Goal: Task Accomplishment & Management: Complete application form

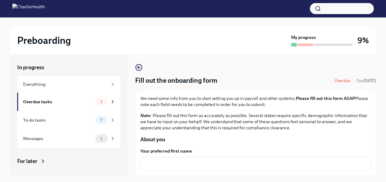
scroll to position [47, 0]
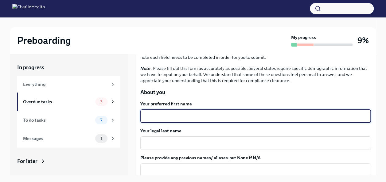
click at [208, 114] on textarea "Your preferred first name" at bounding box center [255, 116] width 223 height 7
type textarea "[PERSON_NAME]"
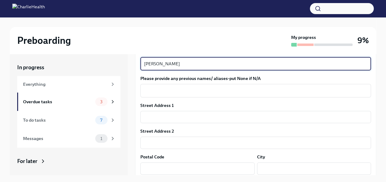
scroll to position [136, 0]
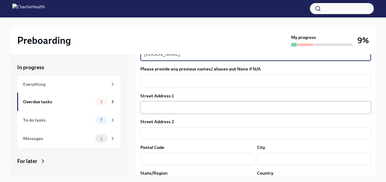
type textarea "[PERSON_NAME]"
click at [208, 114] on input "text" at bounding box center [255, 108] width 231 height 12
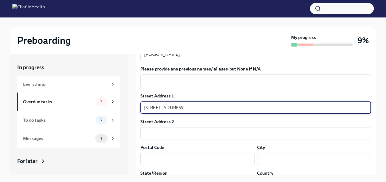
scroll to position [156, 0]
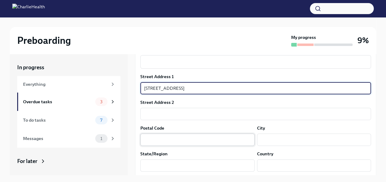
type input "[STREET_ADDRESS]"
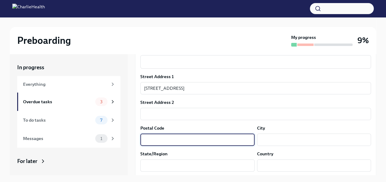
click at [172, 140] on input "text" at bounding box center [197, 140] width 114 height 12
type input "30040"
click at [284, 141] on input "text" at bounding box center [314, 140] width 114 height 12
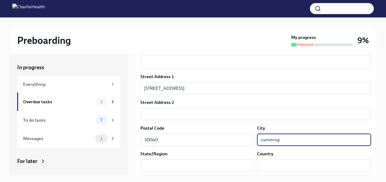
scroll to position [178, 0]
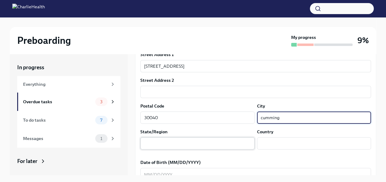
type input "cumming"
click at [231, 141] on input "text" at bounding box center [197, 144] width 114 height 12
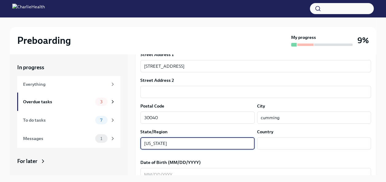
type input "[US_STATE]"
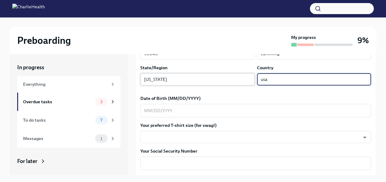
scroll to position [242, 0]
type input "usa"
click at [202, 113] on textarea "Date of Birth (MM/DD/YYYY)" at bounding box center [255, 110] width 223 height 7
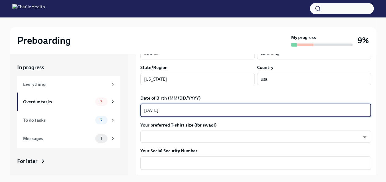
type textarea "[DATE]"
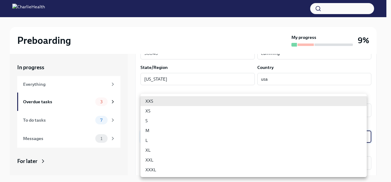
click at [190, 141] on body "Preboarding My progress 9% In progress Everything Overdue tasks 3 To do tasks 7…" at bounding box center [195, 107] width 391 height 214
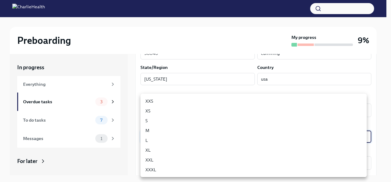
click at [186, 141] on li "L" at bounding box center [253, 141] width 226 height 10
type input "LvpEGRrq8"
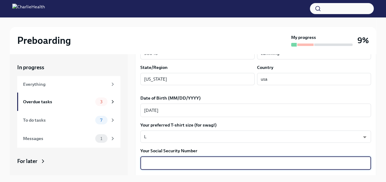
click at [168, 163] on textarea "Your Social Security Number" at bounding box center [255, 163] width 223 height 7
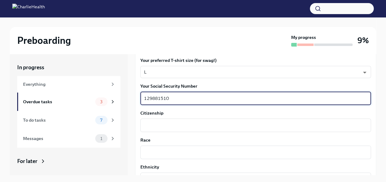
scroll to position [313, 0]
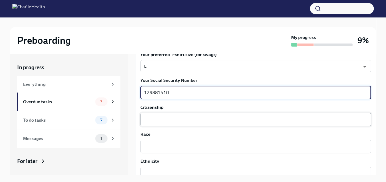
type textarea "129881510"
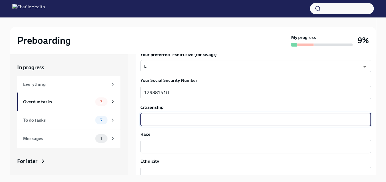
click at [174, 116] on textarea "Citizenship" at bounding box center [255, 119] width 223 height 7
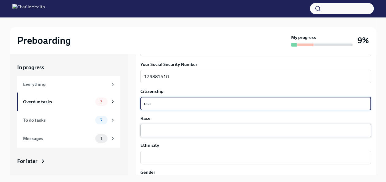
type textarea "usa"
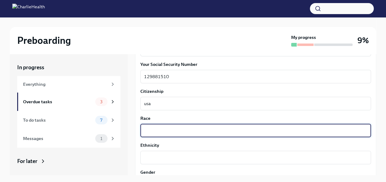
click at [164, 133] on textarea "Race" at bounding box center [255, 130] width 223 height 7
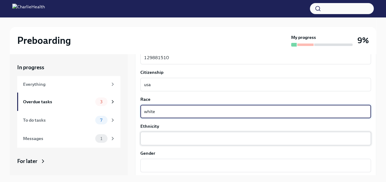
type textarea "white"
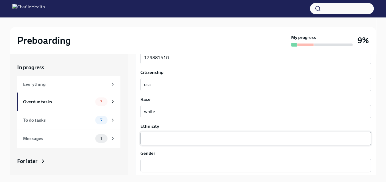
click at [159, 143] on div "x ​" at bounding box center [255, 139] width 231 height 14
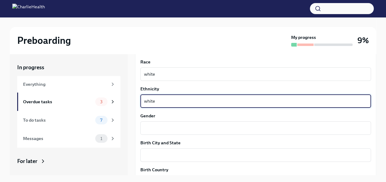
scroll to position [387, 0]
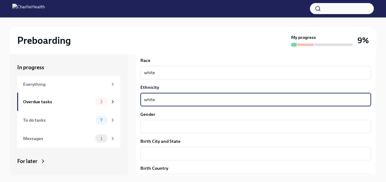
type textarea "white"
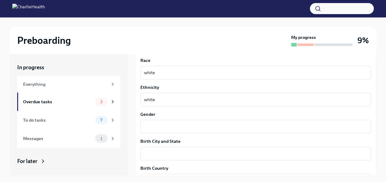
click at [170, 119] on div "Gender [DEMOGRAPHIC_DATA] ​" at bounding box center [255, 122] width 231 height 22
click at [165, 125] on textarea "Gender" at bounding box center [255, 126] width 223 height 7
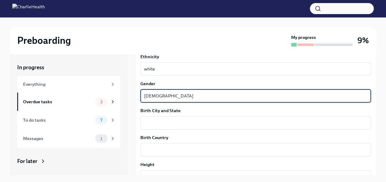
scroll to position [418, 0]
type textarea "[DEMOGRAPHIC_DATA]"
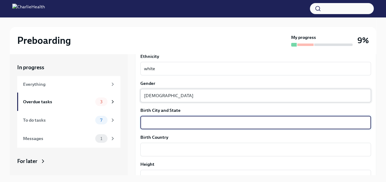
click at [165, 125] on textarea "Birth City and State" at bounding box center [255, 122] width 223 height 7
type textarea "bitberg"
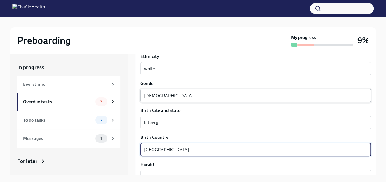
scroll to position [464, 0]
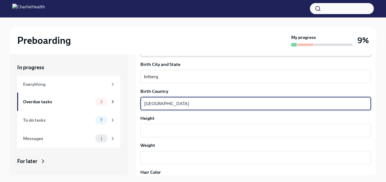
type textarea "[GEOGRAPHIC_DATA]"
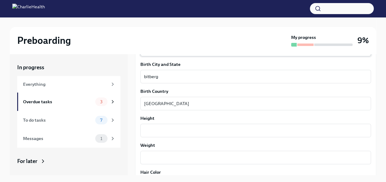
click at [165, 125] on div "x ​" at bounding box center [255, 131] width 231 height 14
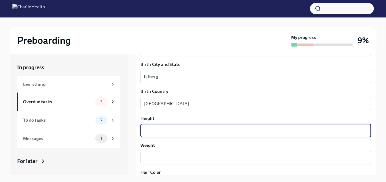
type textarea "4"
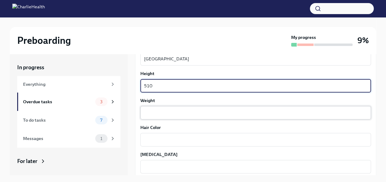
type textarea "510"
click at [162, 111] on textarea "Weight" at bounding box center [255, 112] width 223 height 7
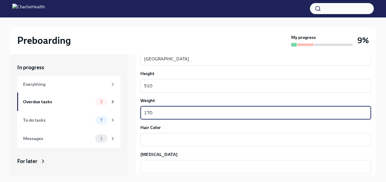
type textarea "170"
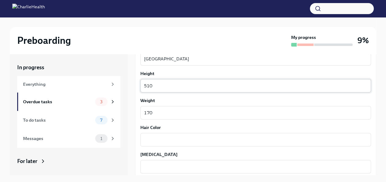
click at [165, 90] on div "510 x ​" at bounding box center [255, 86] width 231 height 14
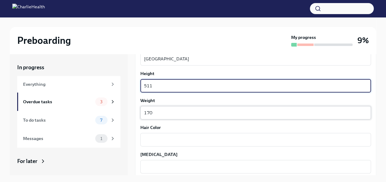
type textarea "511"
click at [161, 113] on textarea "170" at bounding box center [255, 112] width 223 height 7
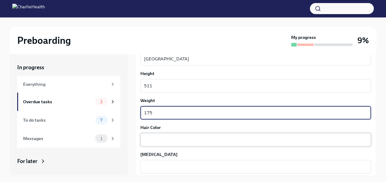
type textarea "175"
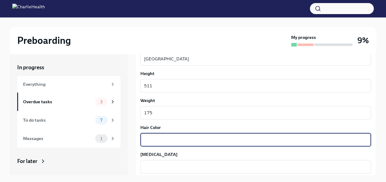
click at [155, 140] on textarea "Hair Color" at bounding box center [255, 139] width 223 height 7
type textarea "brown"
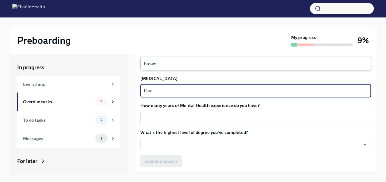
scroll to position [585, 0]
type textarea "blue"
click at [170, 119] on textarea "How many years of Mental Health experience do you have?" at bounding box center [255, 117] width 223 height 7
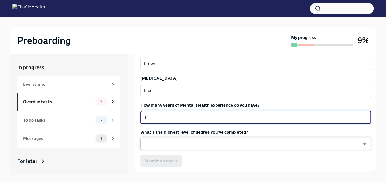
type textarea "1"
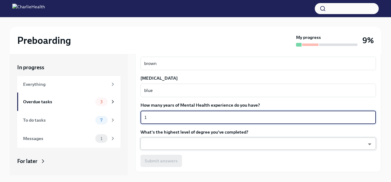
click at [158, 142] on body "Preboarding My progress 9% In progress Everything Overdue tasks 3 To do tasks 7…" at bounding box center [195, 107] width 391 height 214
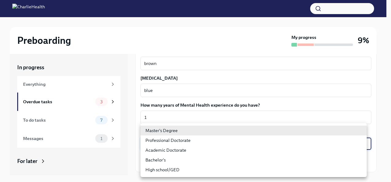
click at [154, 163] on li "Bachelor's" at bounding box center [253, 160] width 226 height 10
type input "oQxEXK86X"
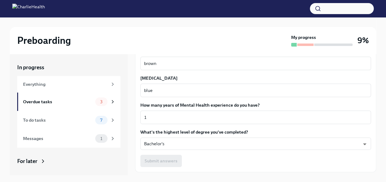
click at [171, 159] on div "Submit answers" at bounding box center [255, 161] width 231 height 12
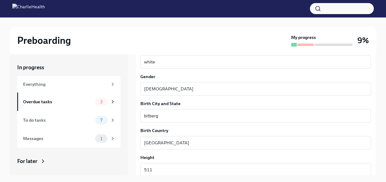
scroll to position [601, 0]
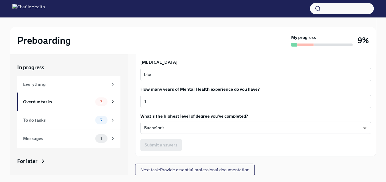
click at [160, 145] on div "Submit answers" at bounding box center [255, 145] width 231 height 12
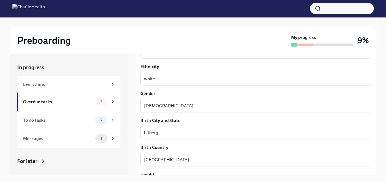
scroll to position [408, 0]
click at [188, 139] on div "bitberg x ​" at bounding box center [255, 133] width 231 height 14
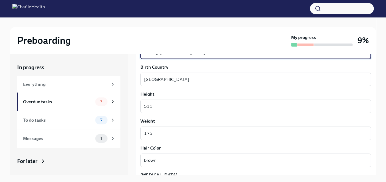
scroll to position [601, 0]
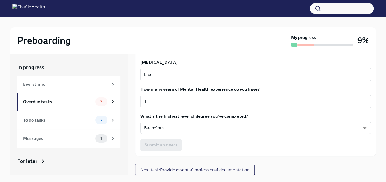
type textarea "bitberg [GEOGRAPHIC_DATA]"
click at [165, 145] on div "Submit answers" at bounding box center [255, 145] width 231 height 12
click at [81, 103] on div "Overdue tasks" at bounding box center [58, 102] width 70 height 7
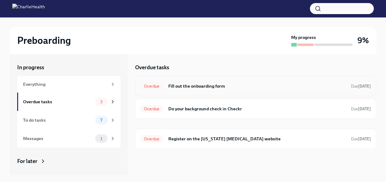
click at [222, 88] on h6 "Fill out the onboarding form" at bounding box center [257, 86] width 178 height 7
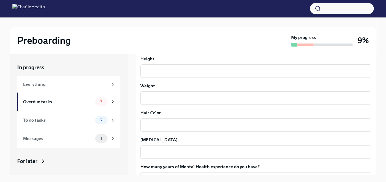
scroll to position [601, 0]
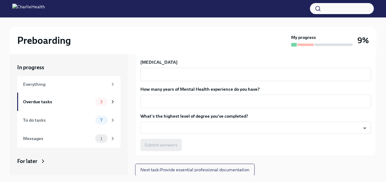
click at [176, 149] on div "Submit answers" at bounding box center [255, 145] width 231 height 12
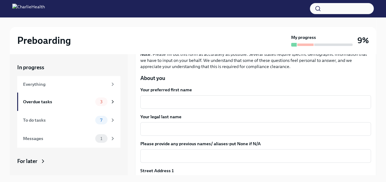
scroll to position [0, 0]
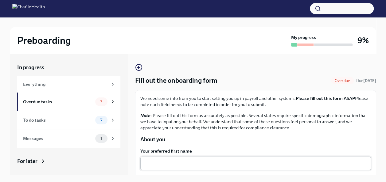
click at [175, 162] on textarea "Your preferred first name" at bounding box center [255, 163] width 223 height 7
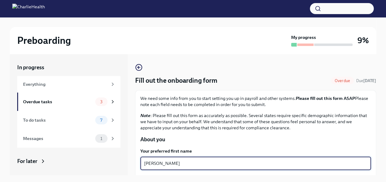
type textarea "[PERSON_NAME]"
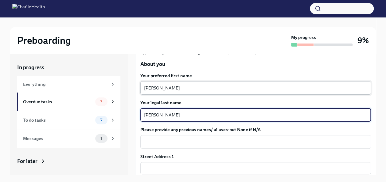
type textarea "[PERSON_NAME]"
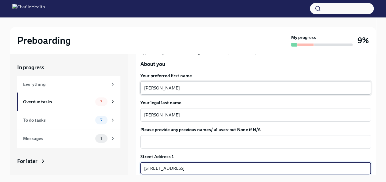
type input "[STREET_ADDRESS]"
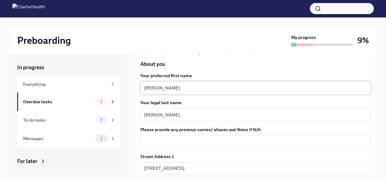
scroll to position [155, 0]
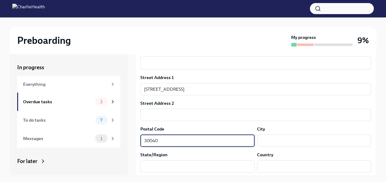
type input "30040"
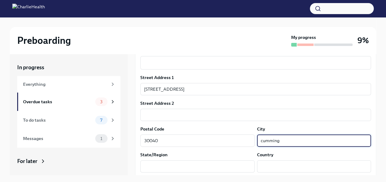
type input "cumming"
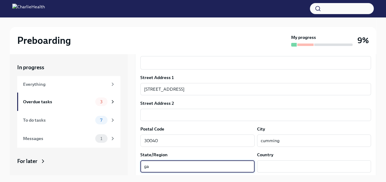
type input "ga"
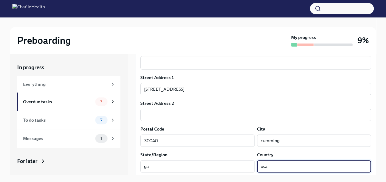
type input "usa"
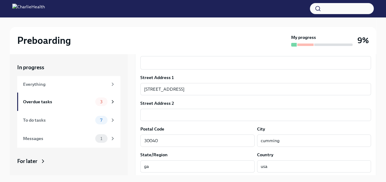
scroll to position [238, 0]
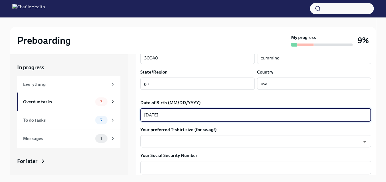
type textarea "[DATE]"
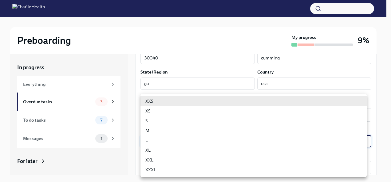
click at [195, 135] on body "Preboarding My progress 9% In progress Everything Overdue tasks 3 To do tasks 7…" at bounding box center [195, 107] width 391 height 214
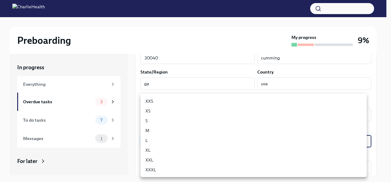
click at [181, 141] on li "L" at bounding box center [253, 141] width 226 height 10
type input "LvpEGRrq8"
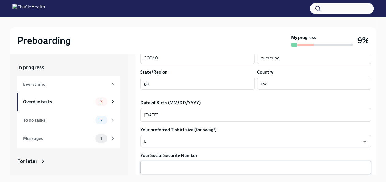
click at [172, 163] on div "x ​" at bounding box center [255, 168] width 231 height 14
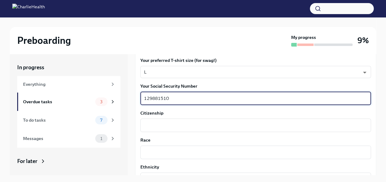
scroll to position [307, 0]
type textarea "129881510"
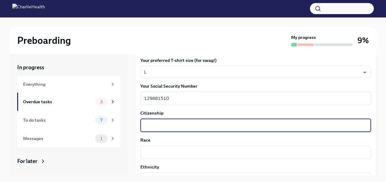
click at [180, 128] on textarea "Citizenship" at bounding box center [255, 125] width 223 height 7
type textarea "usa"
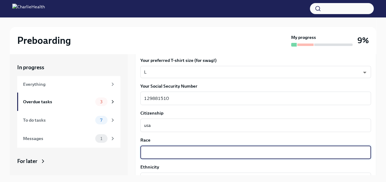
click at [163, 156] on textarea "Race" at bounding box center [255, 152] width 223 height 7
type textarea "white"
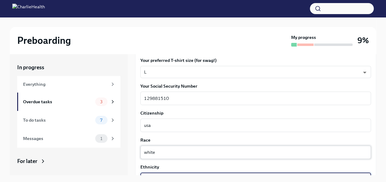
scroll to position [372, 0]
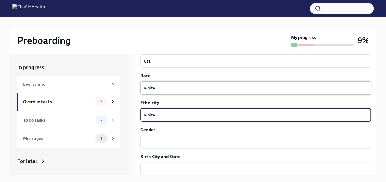
type textarea "white"
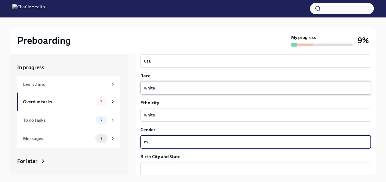
type textarea "m"
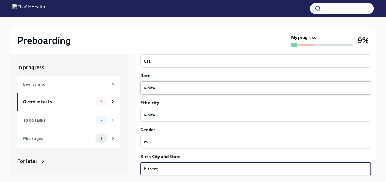
type textarea "bitberg"
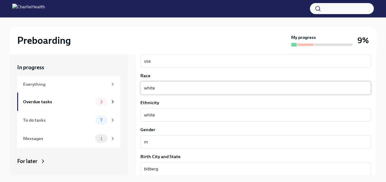
scroll to position [453, 0]
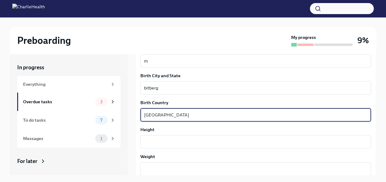
type textarea "[GEOGRAPHIC_DATA]"
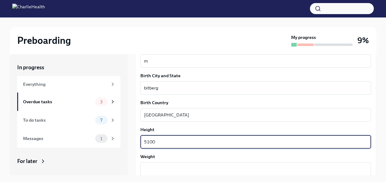
type textarea "5100"
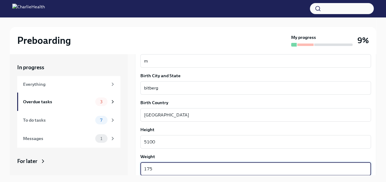
type textarea "175"
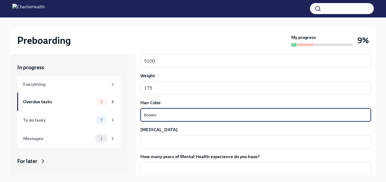
type textarea "brown"
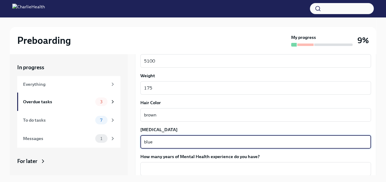
type textarea "blue"
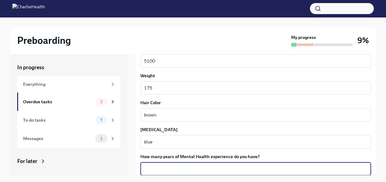
type textarea "2"
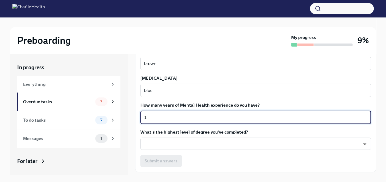
scroll to position [587, 0]
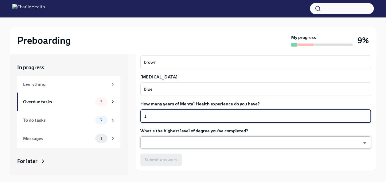
type textarea "1"
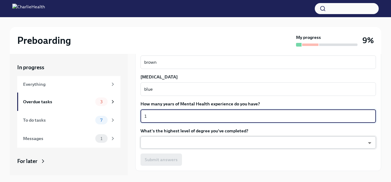
click at [167, 144] on body "Preboarding My progress 9% In progress Everything Overdue tasks 3 To do tasks 7…" at bounding box center [195, 107] width 391 height 214
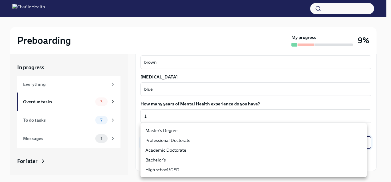
click at [160, 156] on li "Bachelor's" at bounding box center [253, 160] width 226 height 10
type input "oQxEXK86X"
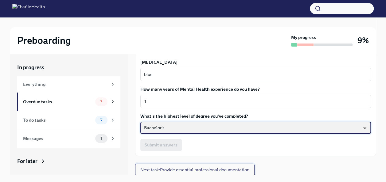
scroll to position [601, 0]
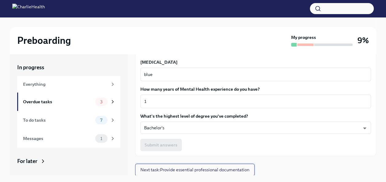
click at [243, 166] on button "Next task : Provide essential professional documentation" at bounding box center [194, 170] width 119 height 12
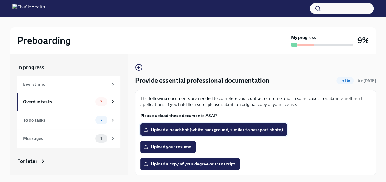
click at [209, 129] on span "Upload a headshot (white background, similar to passport photo)" at bounding box center [214, 130] width 138 height 6
click at [0, 0] on input "Upload a headshot (white background, similar to passport photo)" at bounding box center [0, 0] width 0 height 0
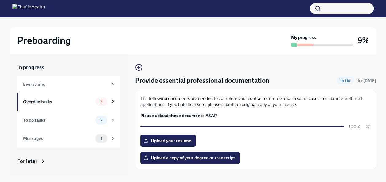
scroll to position [13, 0]
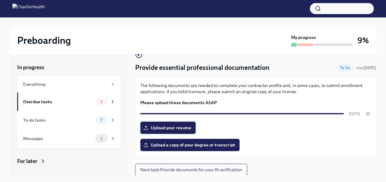
click at [169, 129] on span "Upload your resume" at bounding box center [168, 128] width 47 height 6
click at [0, 0] on input "Upload your resume" at bounding box center [0, 0] width 0 height 0
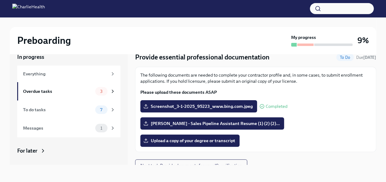
scroll to position [19, 0]
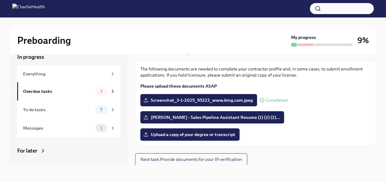
click at [187, 138] on label "Upload a copy of your degree or transcript" at bounding box center [189, 135] width 99 height 12
click at [0, 0] on input "Upload a copy of your degree or transcript" at bounding box center [0, 0] width 0 height 0
click at [185, 138] on label "Upload a copy of your degree or transcript" at bounding box center [189, 135] width 99 height 12
click at [0, 0] on input "Upload a copy of your degree or transcript" at bounding box center [0, 0] width 0 height 0
click at [210, 162] on button "Next task : Provide documents for your I9 verification" at bounding box center [191, 160] width 112 height 12
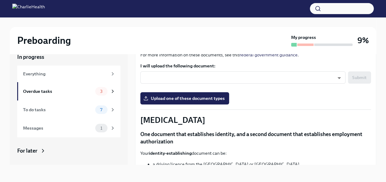
scroll to position [124, 0]
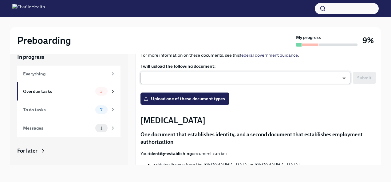
click at [270, 81] on body "Preboarding My progress 9% In progress Everything Overdue tasks 3 To do tasks 7…" at bounding box center [195, 97] width 391 height 214
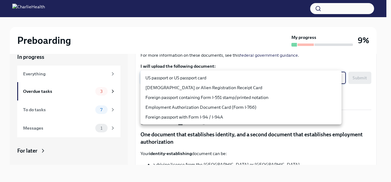
click at [255, 81] on li "US passport or US passport card" at bounding box center [240, 78] width 201 height 10
type input "KnYOjnC8x"
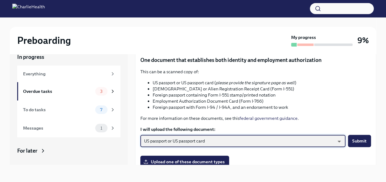
scroll to position [58, 0]
